Goal: Transaction & Acquisition: Purchase product/service

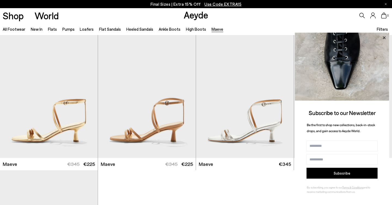
click at [385, 34] on icon at bounding box center [384, 37] width 7 height 7
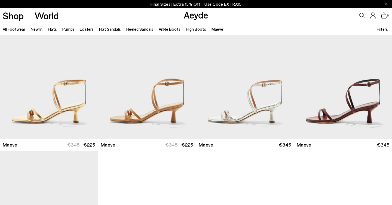
scroll to position [23, 0]
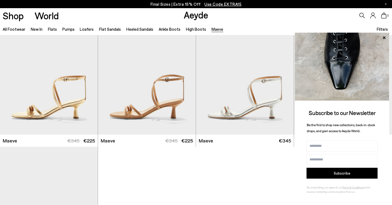
click at [220, 3] on span "Use Code EXTRA15" at bounding box center [222, 4] width 37 height 5
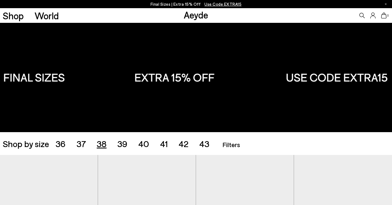
click at [103, 142] on span "38" at bounding box center [102, 144] width 10 height 10
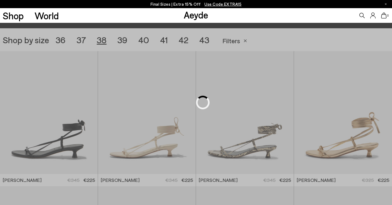
scroll to position [109, 0]
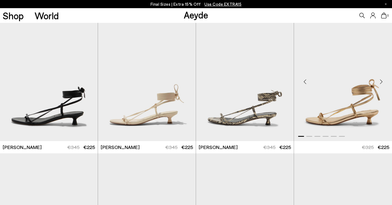
scroll to position [140, 0]
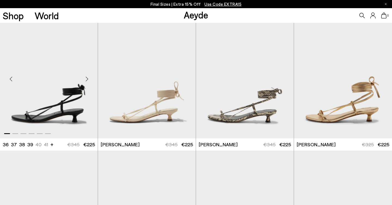
click at [88, 80] on div "Next slide" at bounding box center [87, 79] width 16 height 16
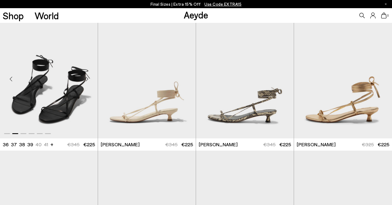
click at [88, 80] on div "Next slide" at bounding box center [87, 79] width 16 height 16
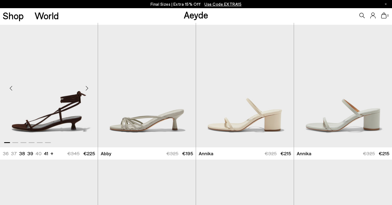
scroll to position [266, 0]
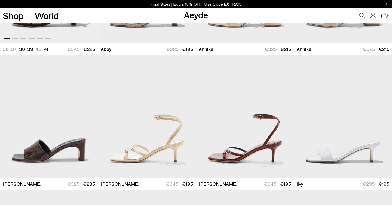
scroll to position [424, 0]
